Goal: Information Seeking & Learning: Learn about a topic

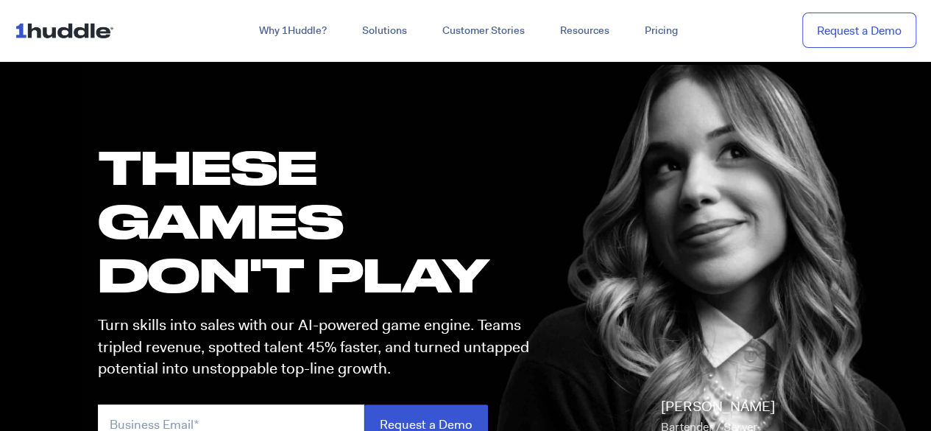
click at [82, 27] on img at bounding box center [67, 30] width 105 height 28
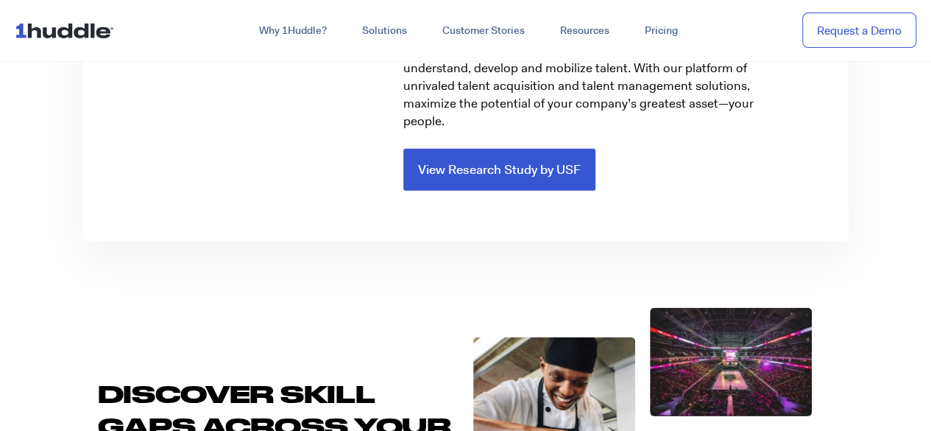
scroll to position [1399, 0]
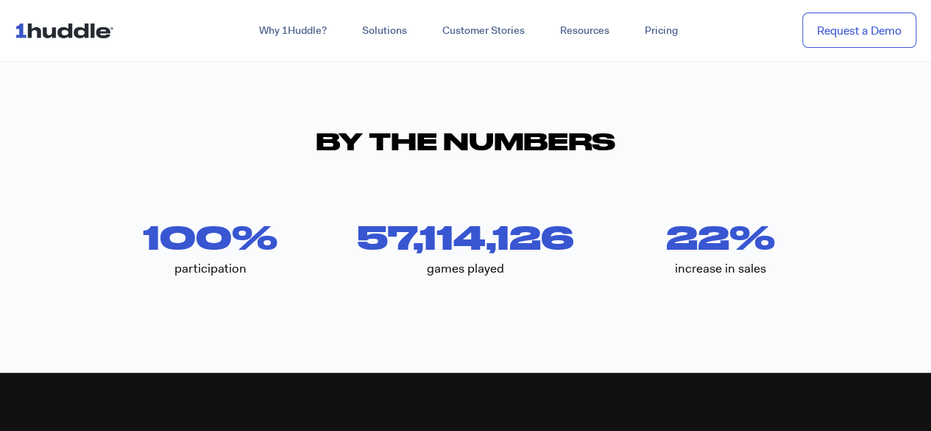
scroll to position [2646, 0]
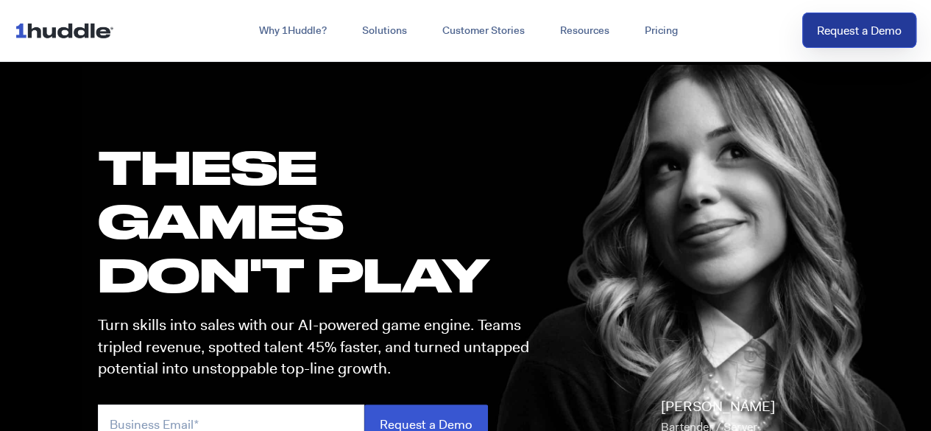
click at [894, 35] on link "Request a Demo" at bounding box center [859, 31] width 114 height 36
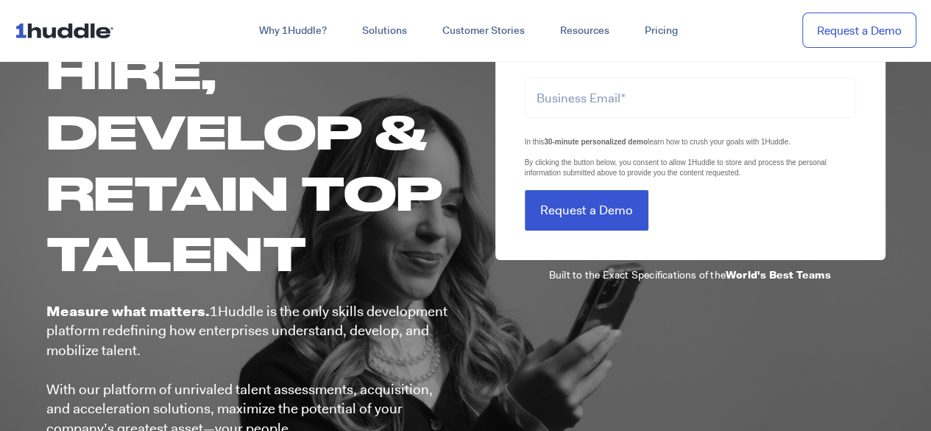
click at [839, 339] on div "LTLS (Last Touch Lead Source) In this 30-minute personalized demo learn how to …" at bounding box center [676, 291] width 420 height 509
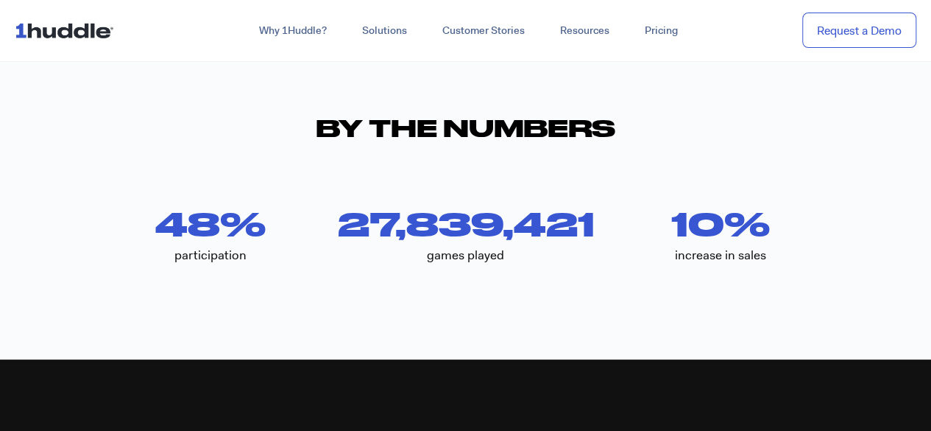
scroll to position [3166, 0]
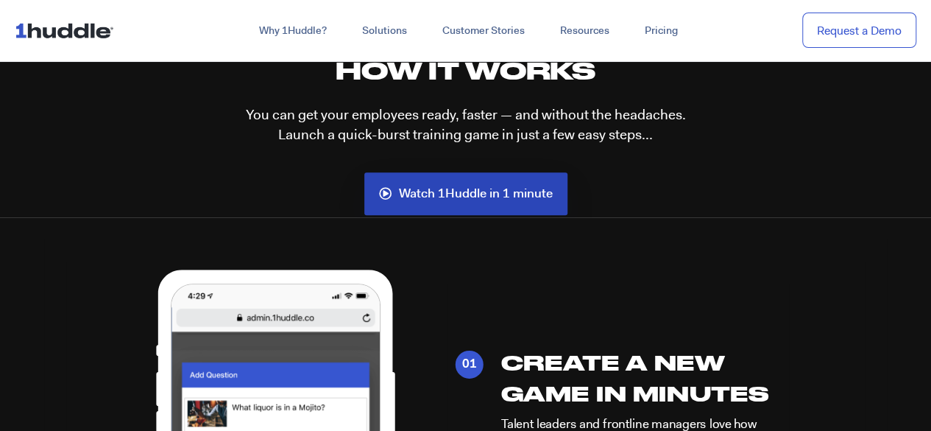
click at [448, 191] on span "Watch 1Huddle in 1 minute" at bounding box center [476, 193] width 154 height 13
